Goal: Task Accomplishment & Management: Use online tool/utility

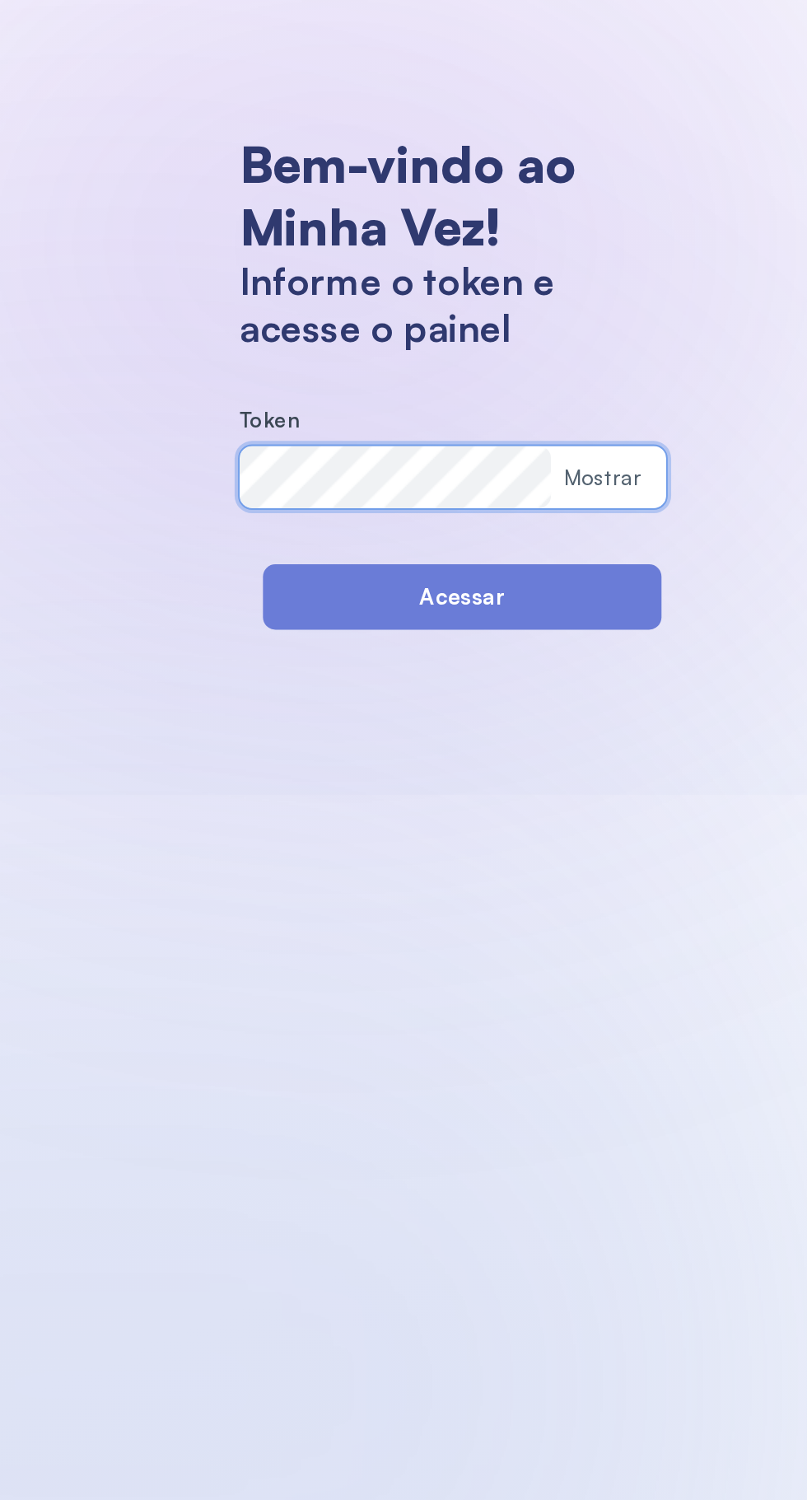
click at [669, 270] on div "Mostrar" at bounding box center [660, 270] width 41 height 14
click at [638, 329] on button "Acessar" at bounding box center [586, 332] width 211 height 35
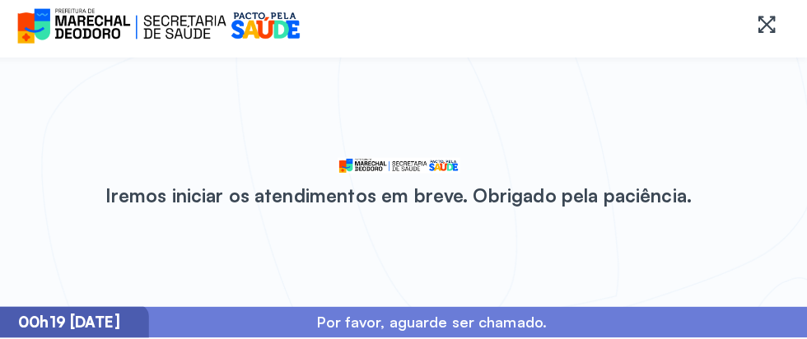
click at [171, 184] on div "Iremos iniciar os atendimentos em breve. Obrigado pela paciência." at bounding box center [403, 186] width 807 height 247
click at [185, 203] on div "Iremos iniciar os atendimentos em breve. Obrigado pela paciência." at bounding box center [403, 186] width 807 height 247
